Goal: Find specific page/section: Find specific page/section

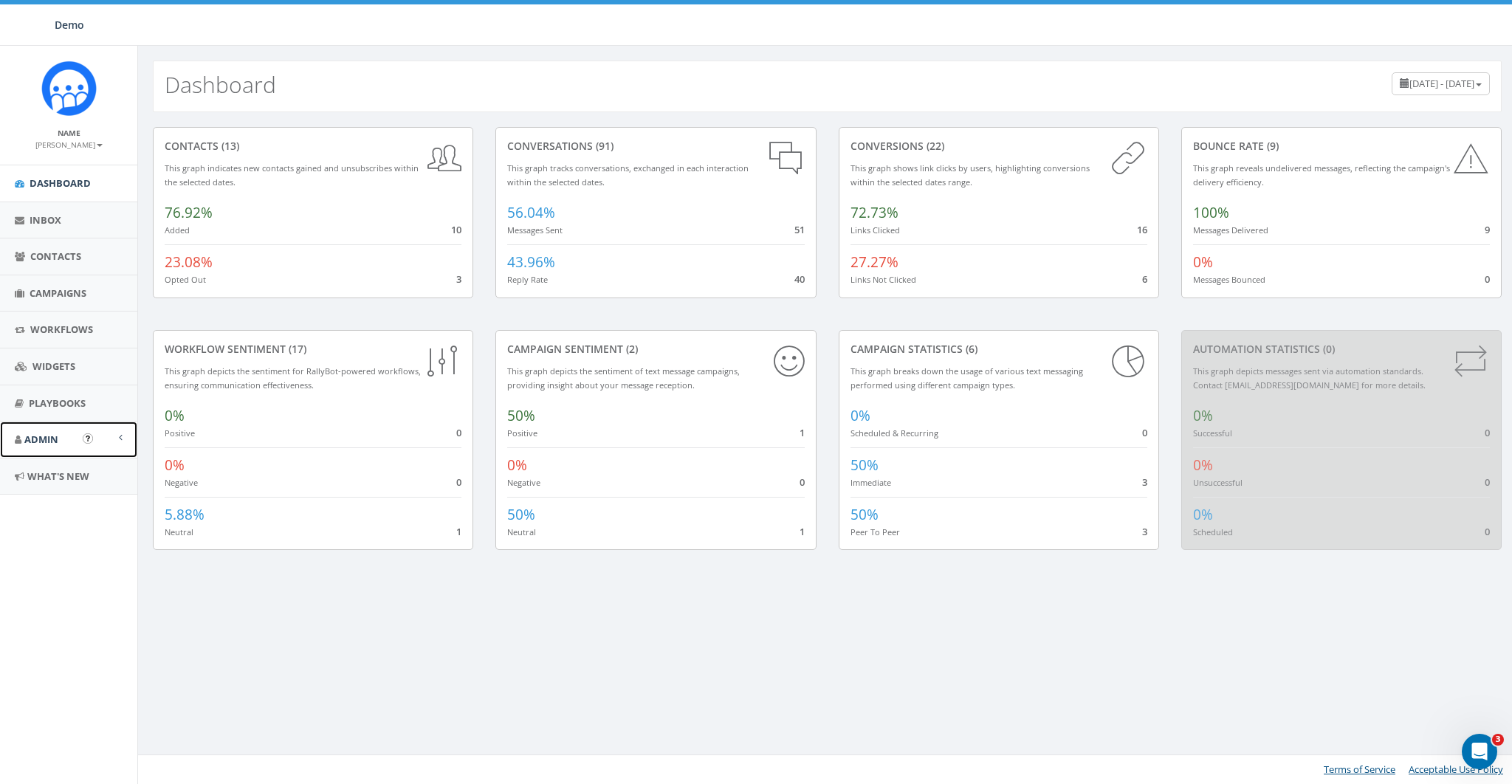
click at [45, 433] on span "Admin" at bounding box center [41, 439] width 34 height 14
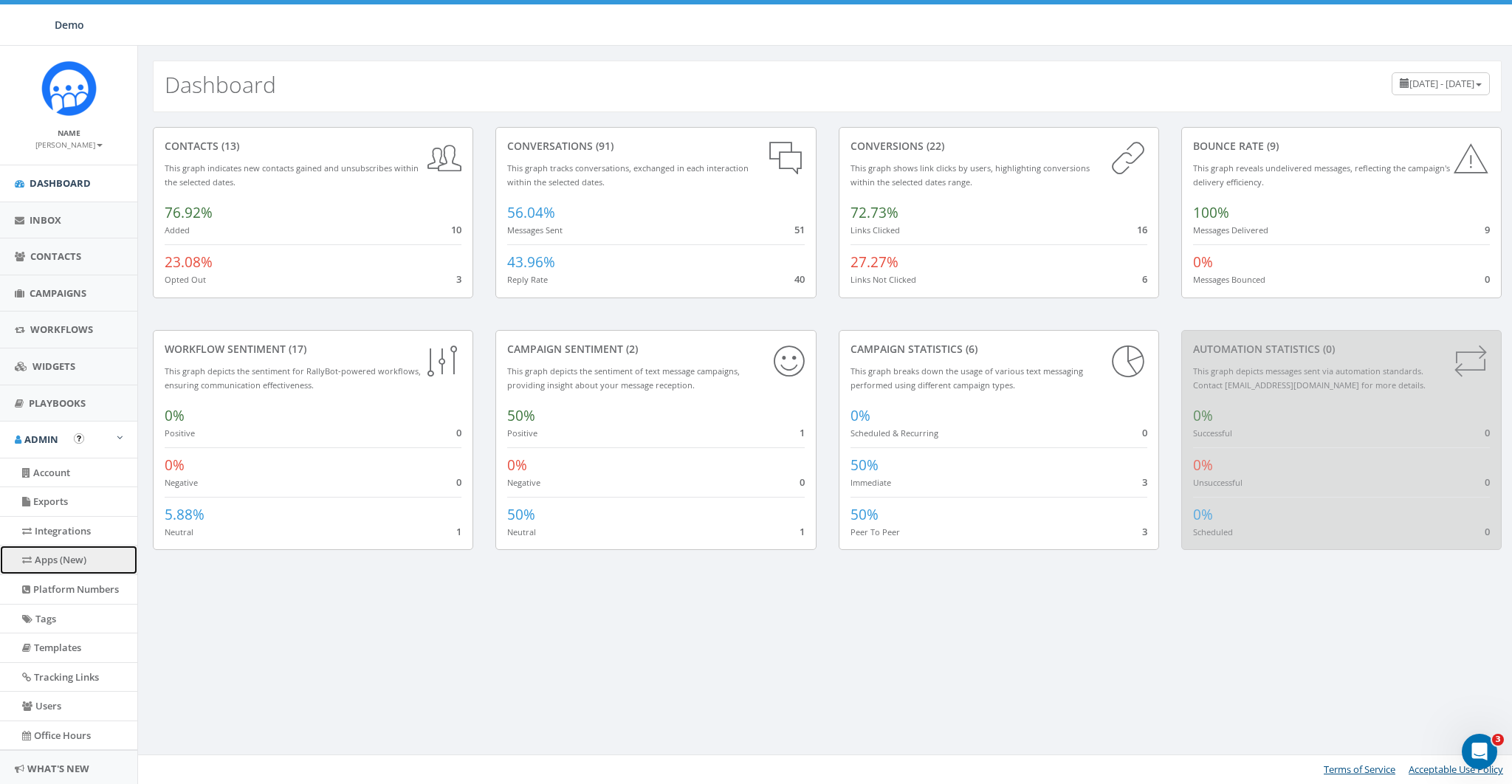
click at [54, 565] on link "Apps (New)" at bounding box center [68, 560] width 137 height 29
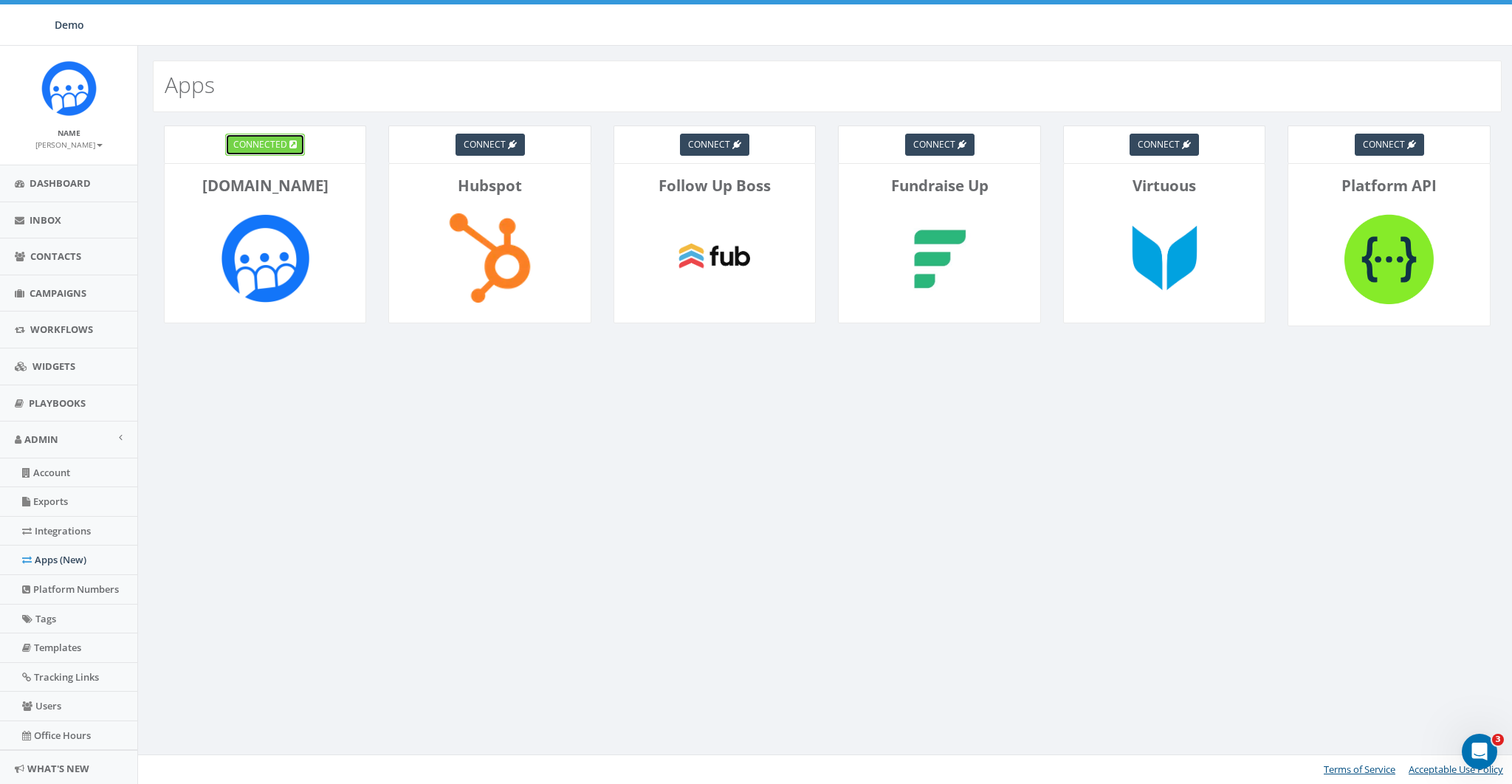
click at [265, 153] on link "connected" at bounding box center [265, 144] width 80 height 22
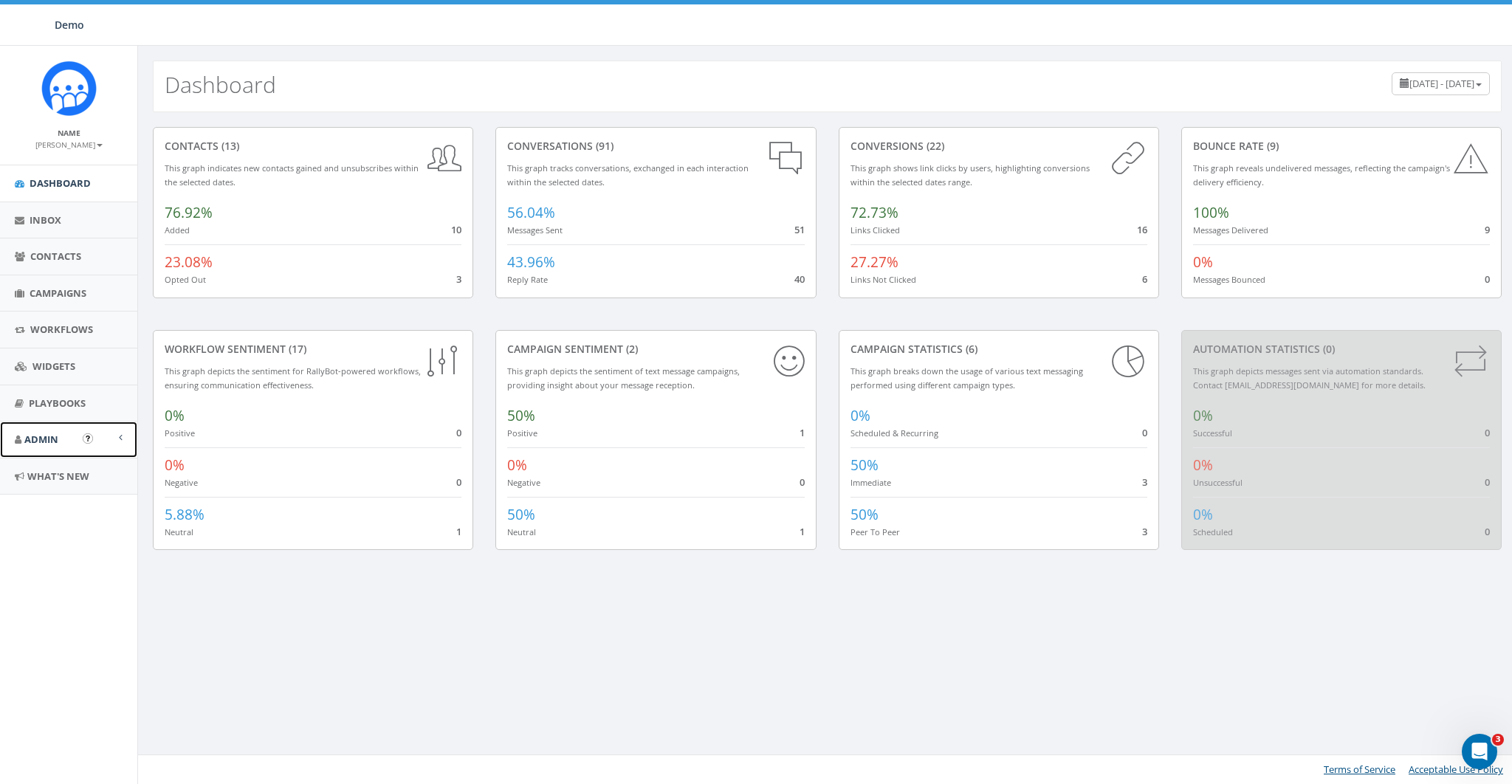
click at [50, 439] on span "Admin" at bounding box center [41, 439] width 34 height 14
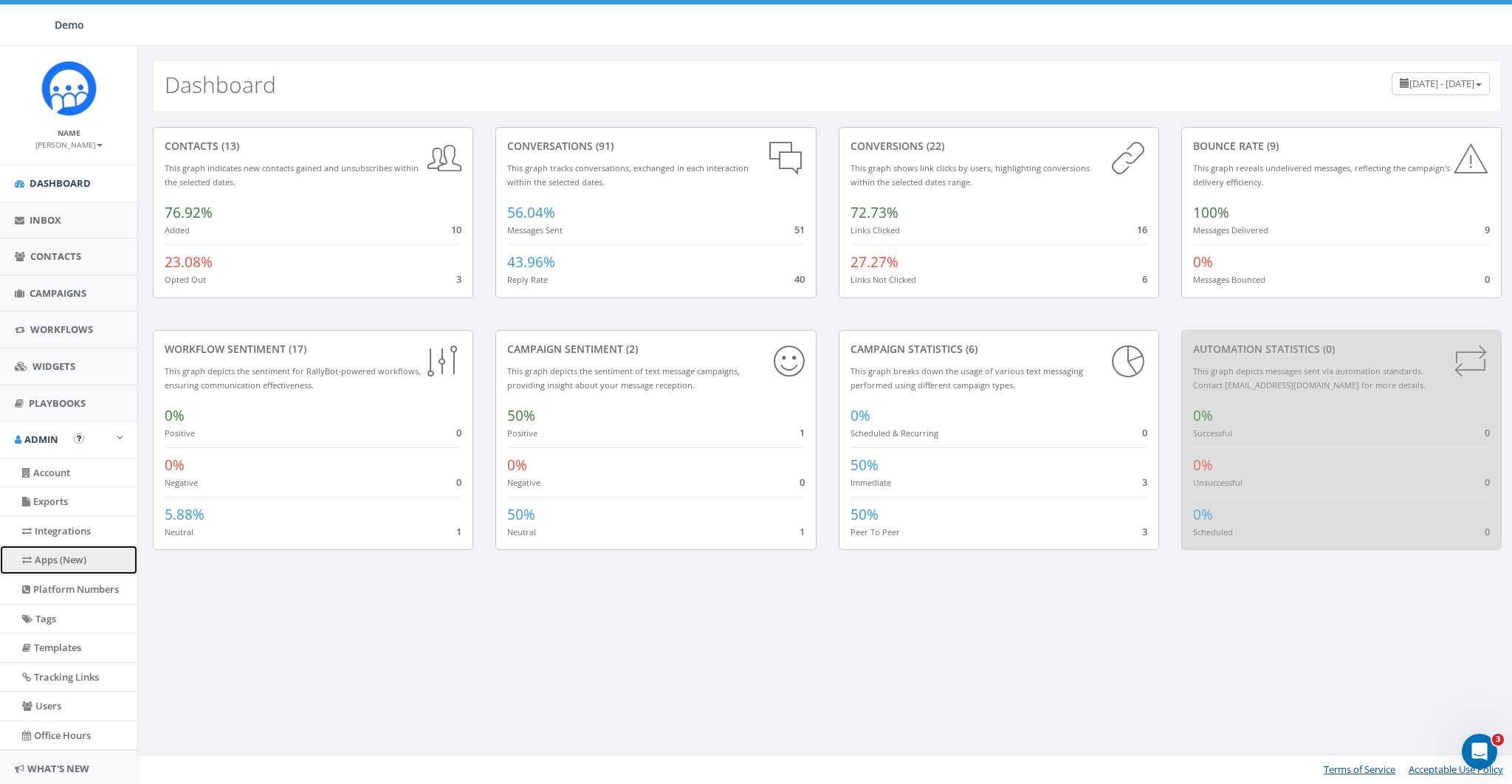
drag, startPoint x: 59, startPoint y: 550, endPoint x: 469, endPoint y: 525, distance: 410.8
click at [60, 550] on link "Apps (New)" at bounding box center [68, 560] width 137 height 29
